Goal: Transaction & Acquisition: Book appointment/travel/reservation

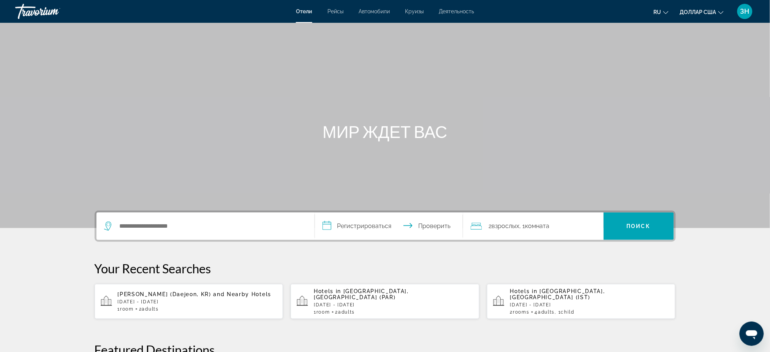
click at [421, 18] on div "Отели Рейсы Автомобили Круизы Деятельность [PERSON_NAME] Круизы Деятельность ru…" at bounding box center [385, 12] width 770 height 20
click at [421, 13] on font "Круизы" at bounding box center [414, 11] width 19 height 6
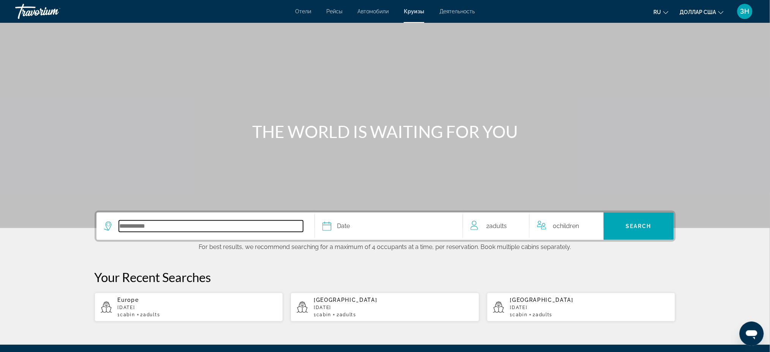
click at [119, 232] on input "Select cruise destination" at bounding box center [211, 225] width 184 height 11
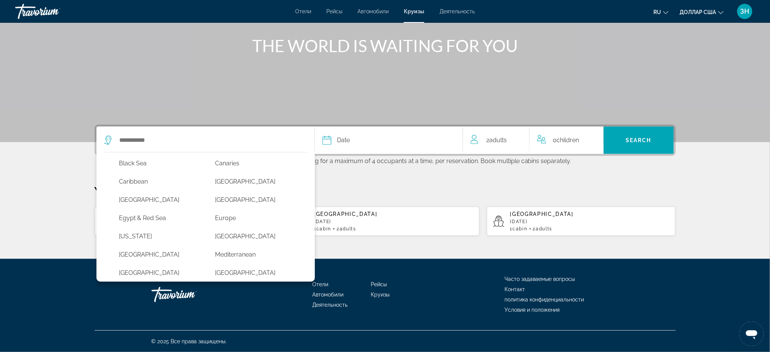
scroll to position [81, 0]
click at [211, 211] on button "Europe" at bounding box center [255, 218] width 89 height 14
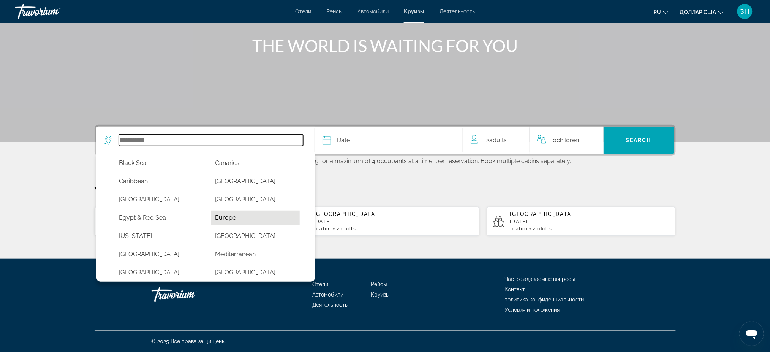
type input "******"
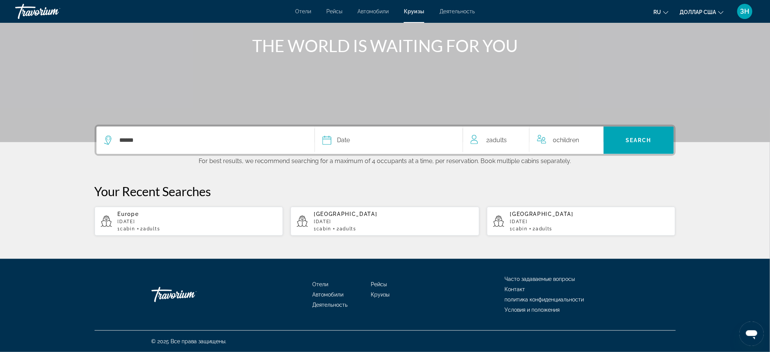
click at [323, 136] on icon "Select cruise date" at bounding box center [327, 140] width 9 height 9
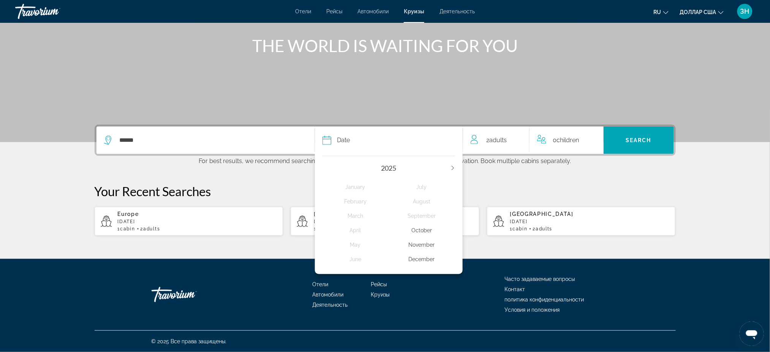
click at [455, 166] on icon "Next year" at bounding box center [453, 168] width 5 height 5
click at [352, 209] on div "March" at bounding box center [356, 216] width 67 height 14
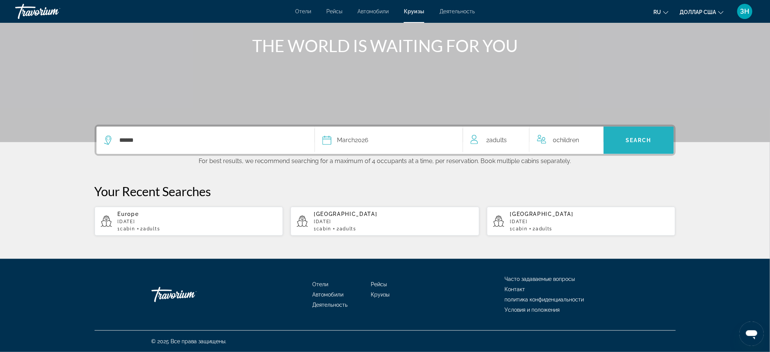
click at [652, 137] on span "Search" at bounding box center [639, 140] width 26 height 6
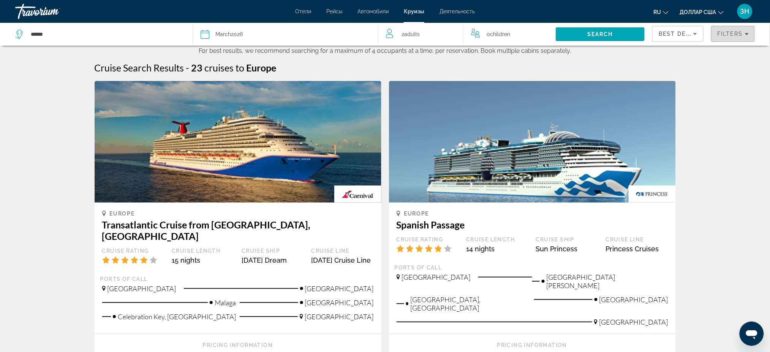
click at [745, 36] on icon "Filters" at bounding box center [747, 34] width 4 height 4
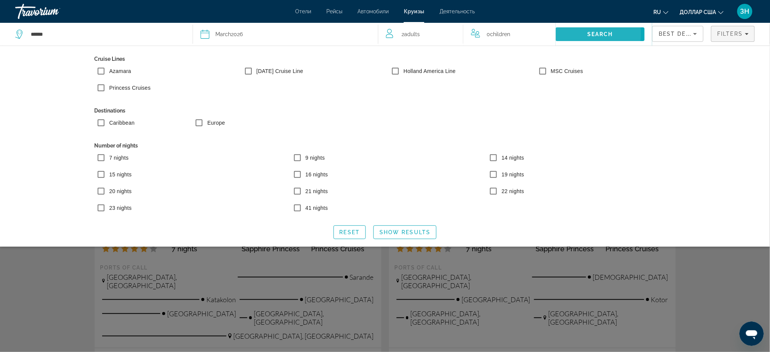
click at [588, 37] on span "Search" at bounding box center [601, 34] width 26 height 6
click at [398, 235] on span "Show Results" at bounding box center [405, 232] width 51 height 6
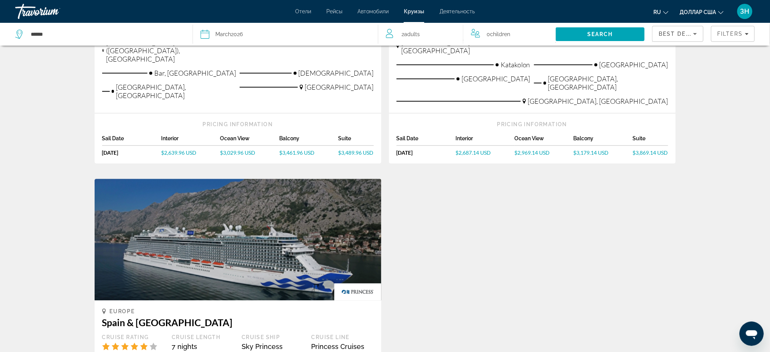
scroll to position [628, 0]
